Goal: Task Accomplishment & Management: Use online tool/utility

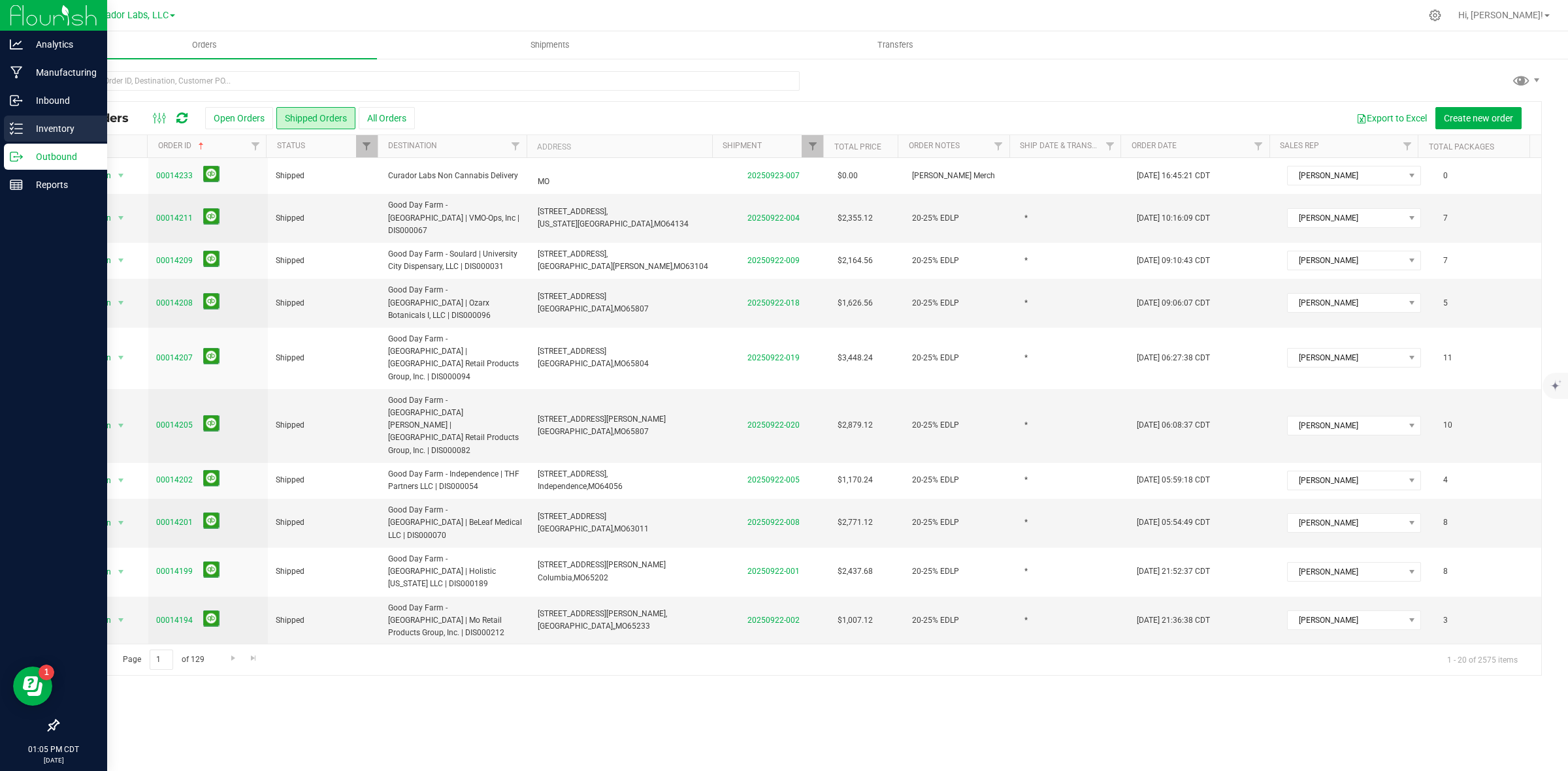
click at [33, 118] on div "Inventory" at bounding box center [56, 128] width 104 height 26
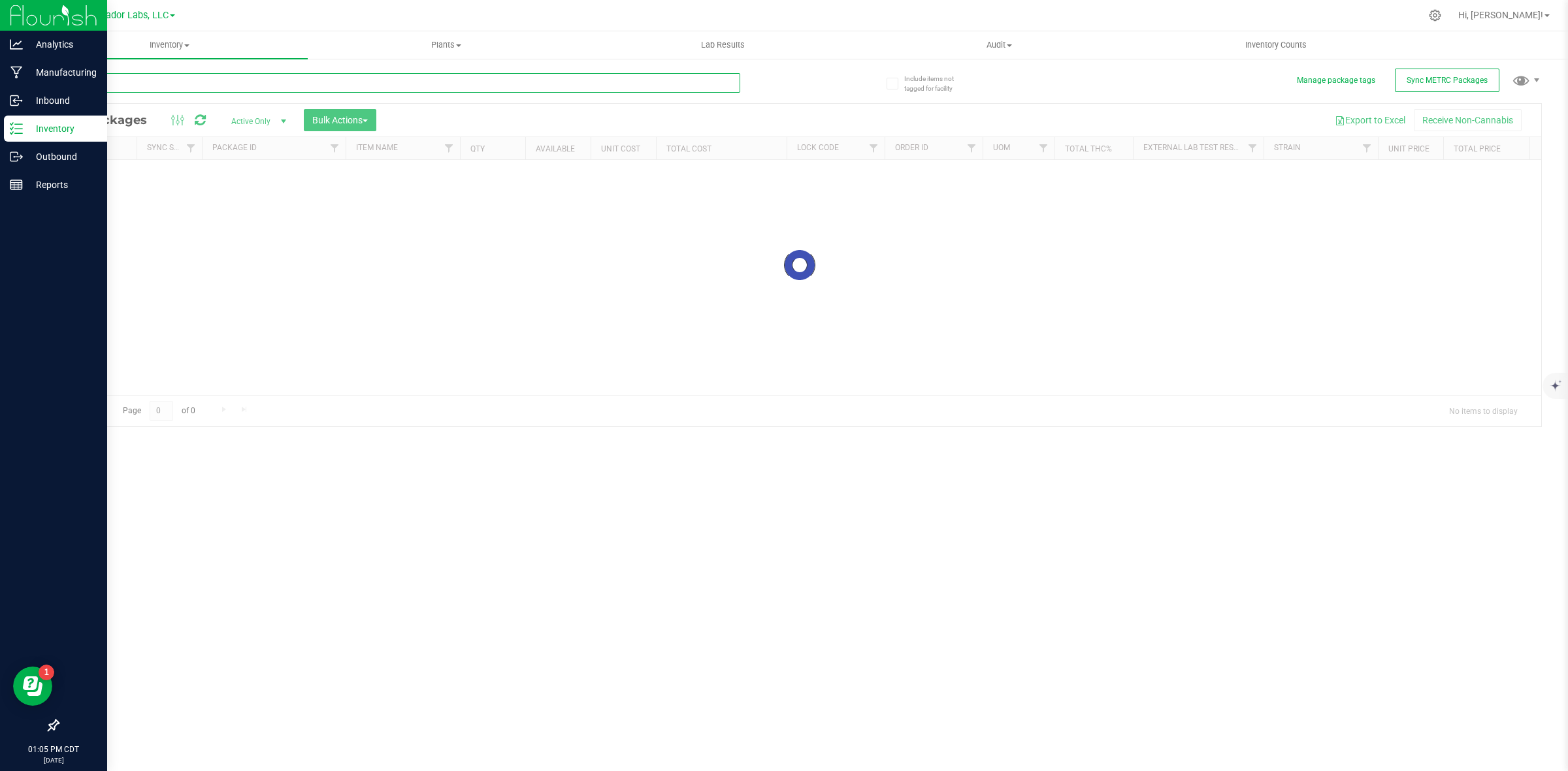
click at [165, 83] on input "text" at bounding box center [398, 82] width 683 height 19
paste input "1A40C0300002906000097912"
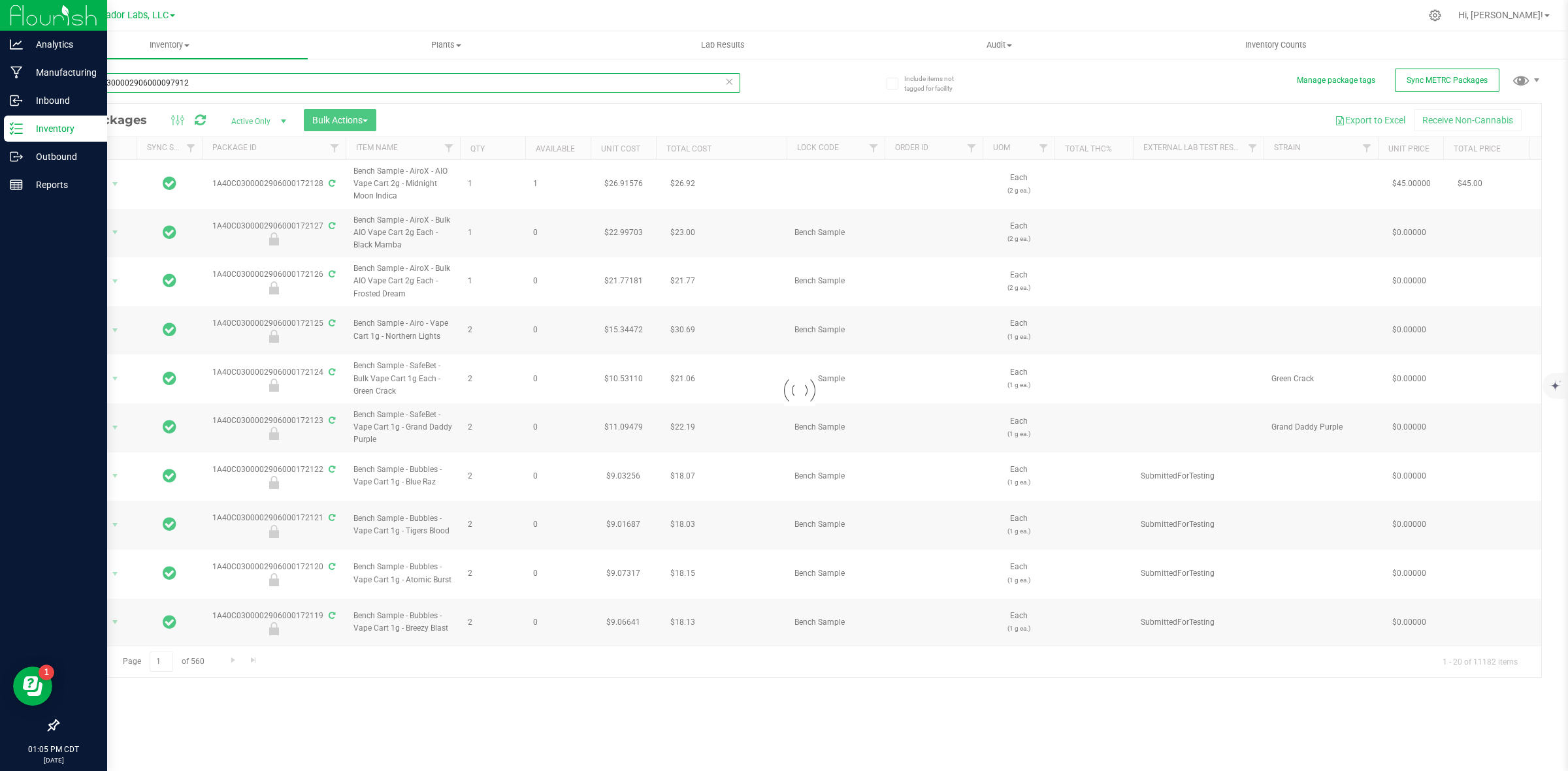
type input "1A40C0300002906000097912"
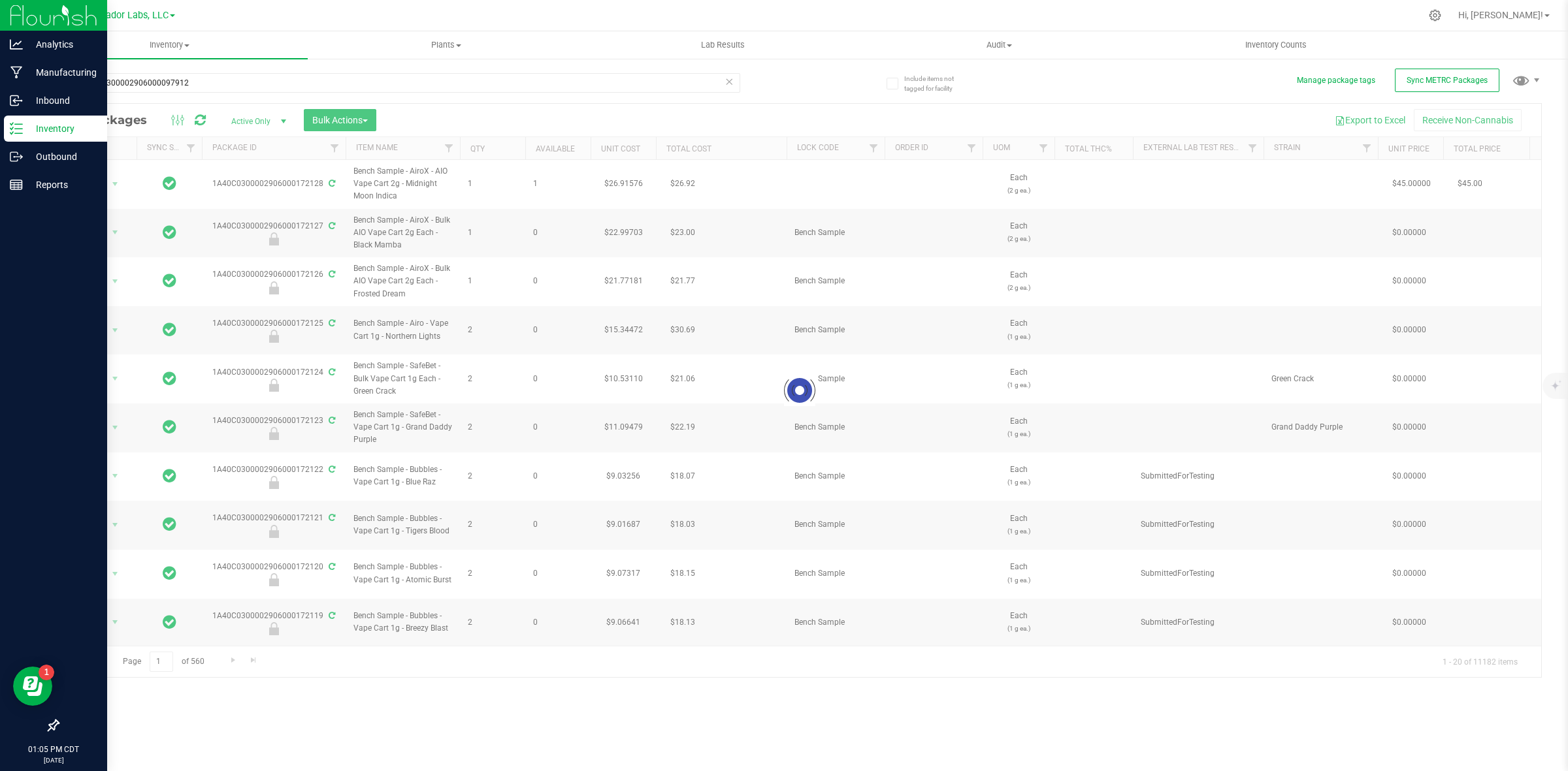
click at [242, 115] on div at bounding box center [799, 390] width 1483 height 573
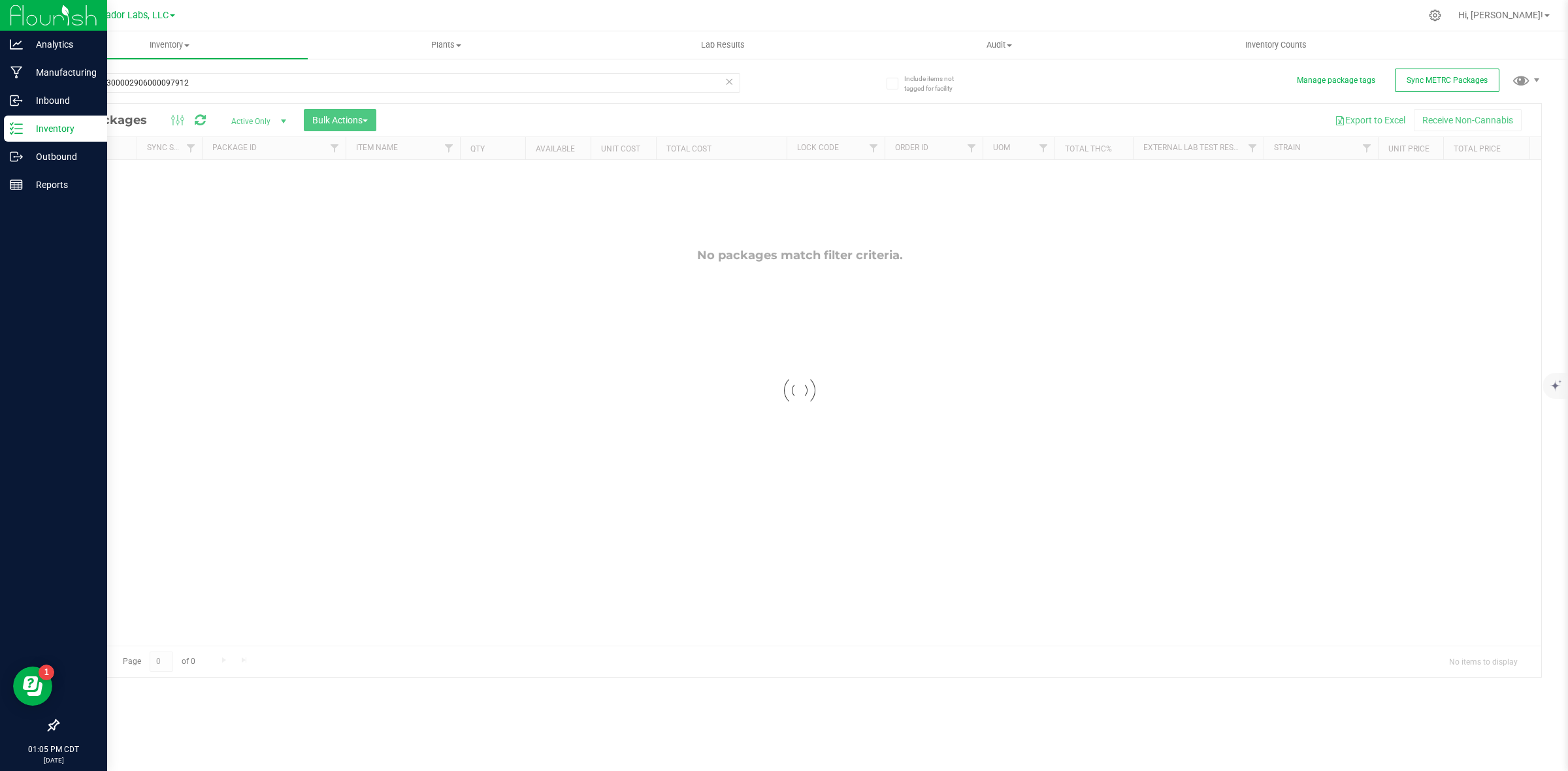
click at [249, 122] on div at bounding box center [799, 390] width 1483 height 573
click at [249, 122] on span "Active Only" at bounding box center [255, 121] width 72 height 19
click at [253, 194] on li "All" at bounding box center [256, 201] width 71 height 19
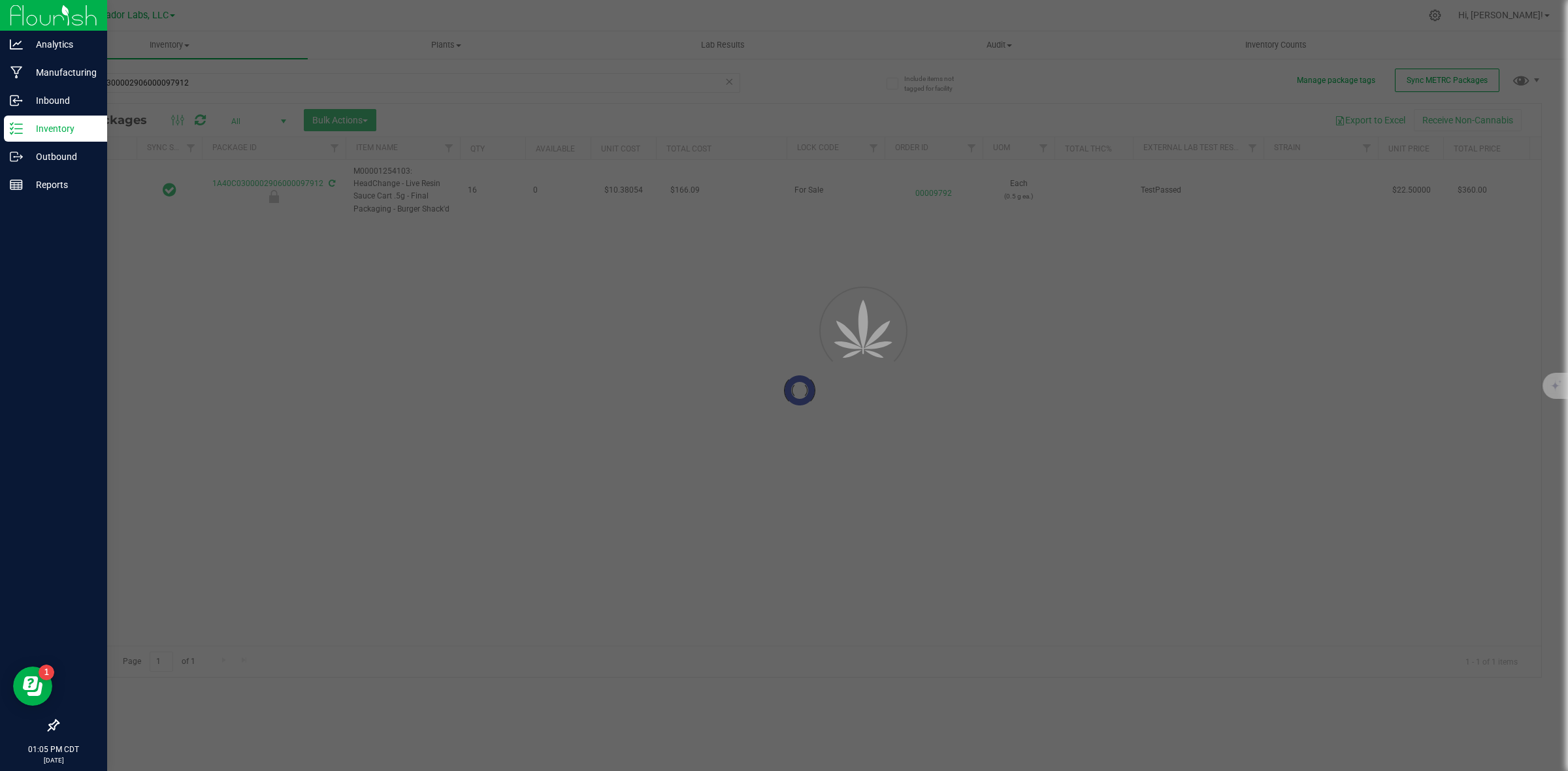
type input "[DATE]"
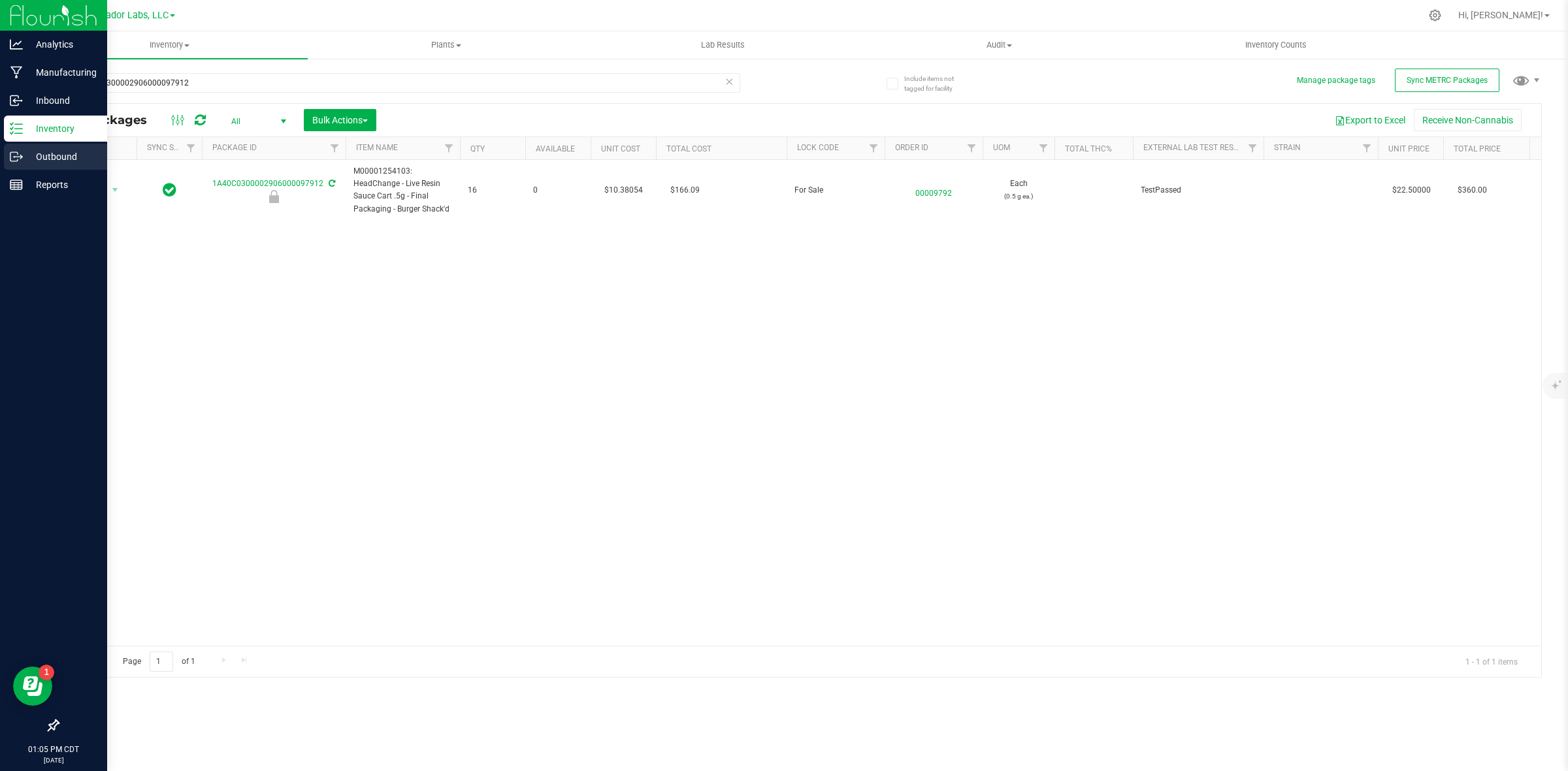
click at [24, 154] on p "Outbound" at bounding box center [61, 157] width 78 height 16
